Goal: Task Accomplishment & Management: Use online tool/utility

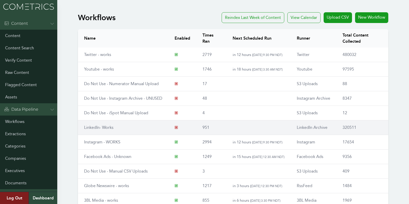
click at [111, 127] on link "LinkedIn- Works" at bounding box center [98, 127] width 29 height 5
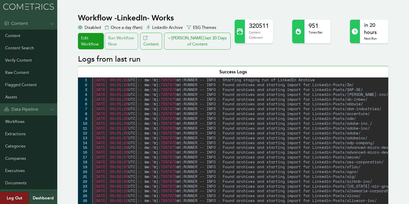
click at [131, 44] on div "Run Workflow Now" at bounding box center [121, 41] width 33 height 17
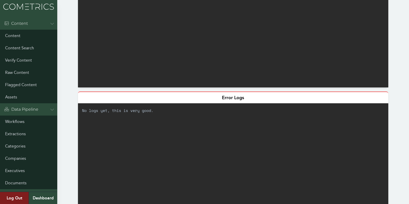
scroll to position [54, 0]
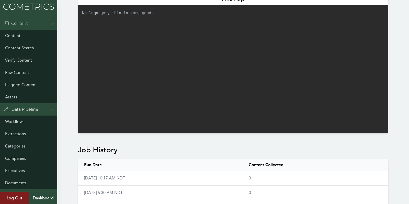
scroll to position [145, 0]
